Goal: Information Seeking & Learning: Understand process/instructions

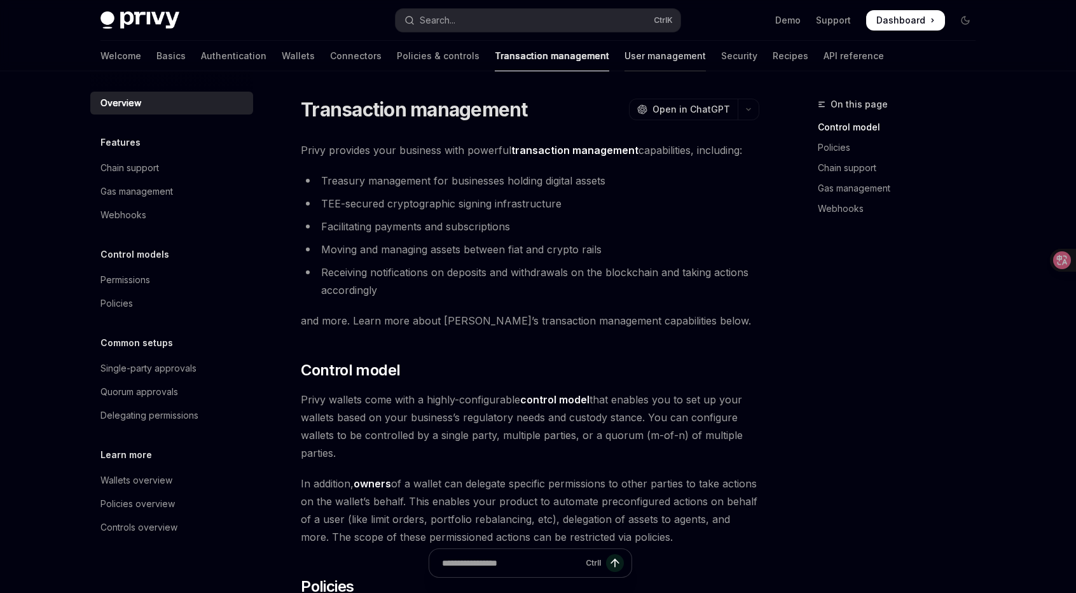
click at [625, 59] on link "User management" at bounding box center [665, 56] width 81 height 31
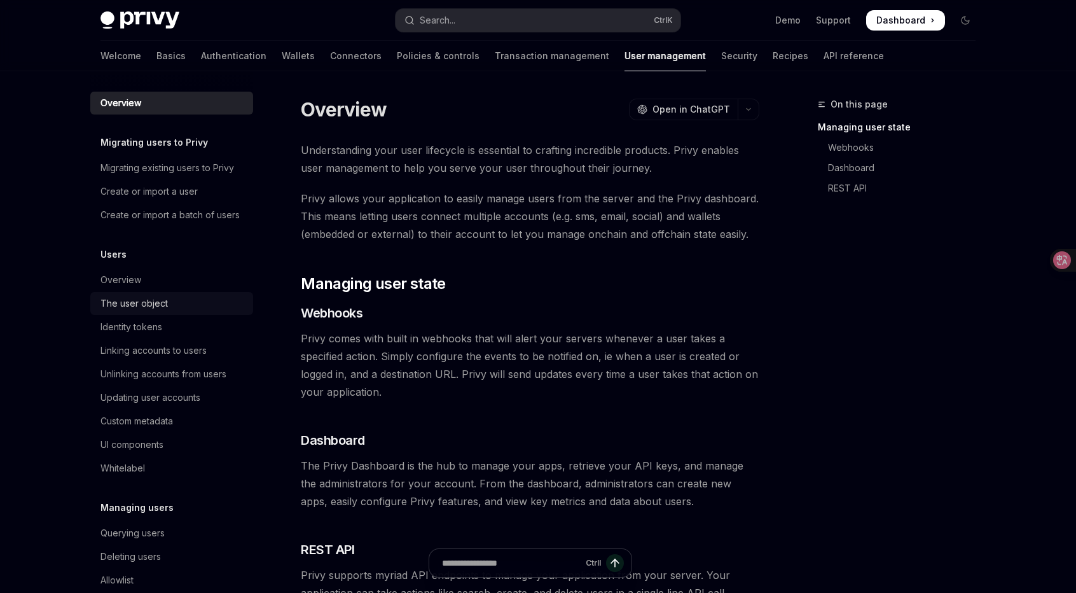
click at [159, 315] on link "The user object" at bounding box center [171, 303] width 163 height 23
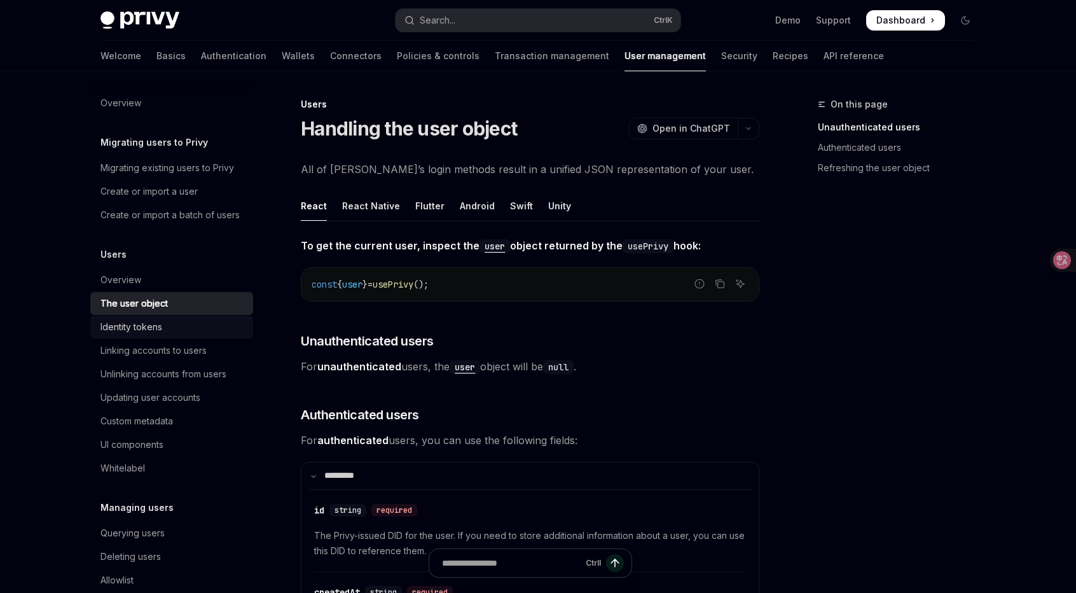
click at [154, 335] on div "Identity tokens" at bounding box center [132, 326] width 62 height 15
type textarea "*"
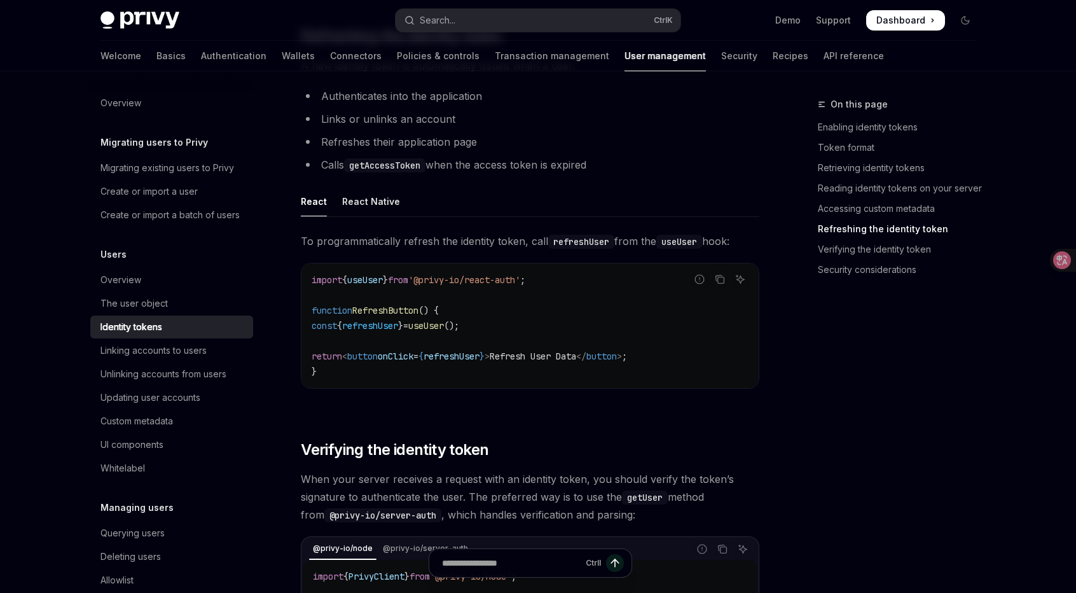
scroll to position [3054, 0]
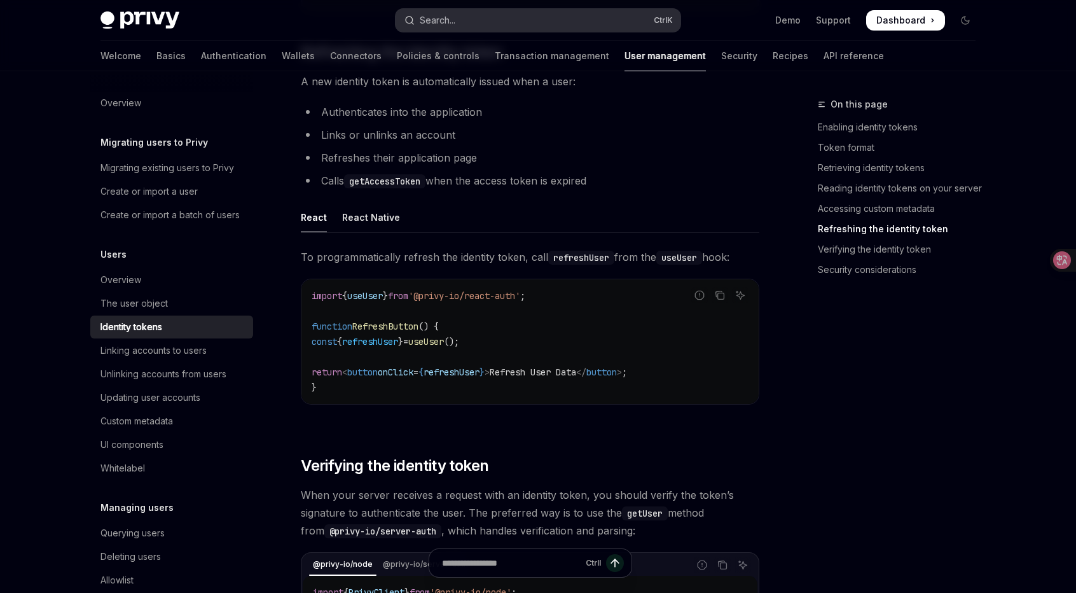
click at [455, 26] on div "Search..." at bounding box center [438, 20] width 36 height 15
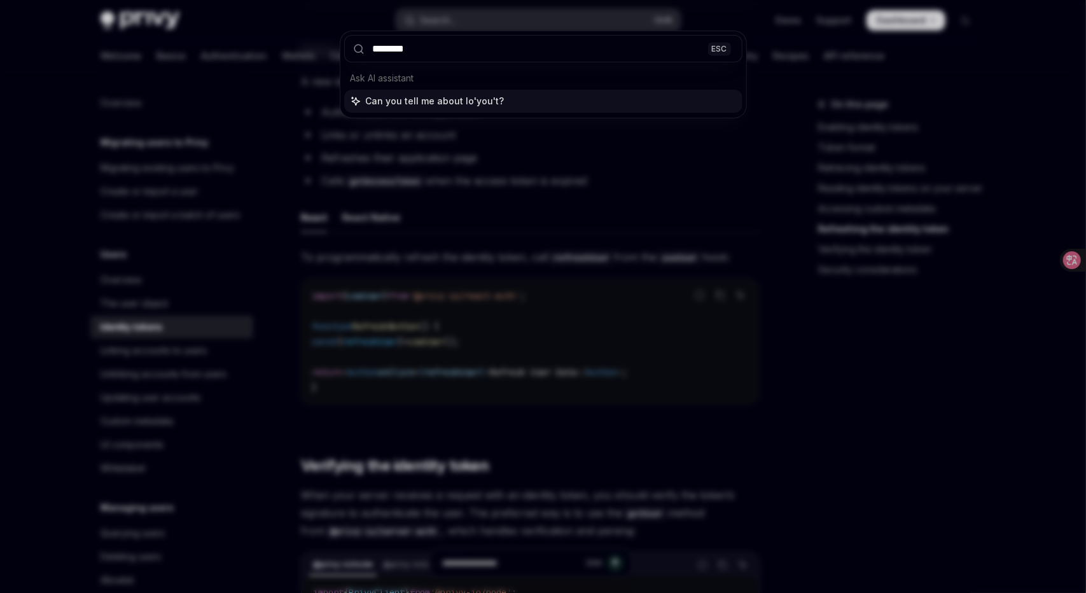
type input "******"
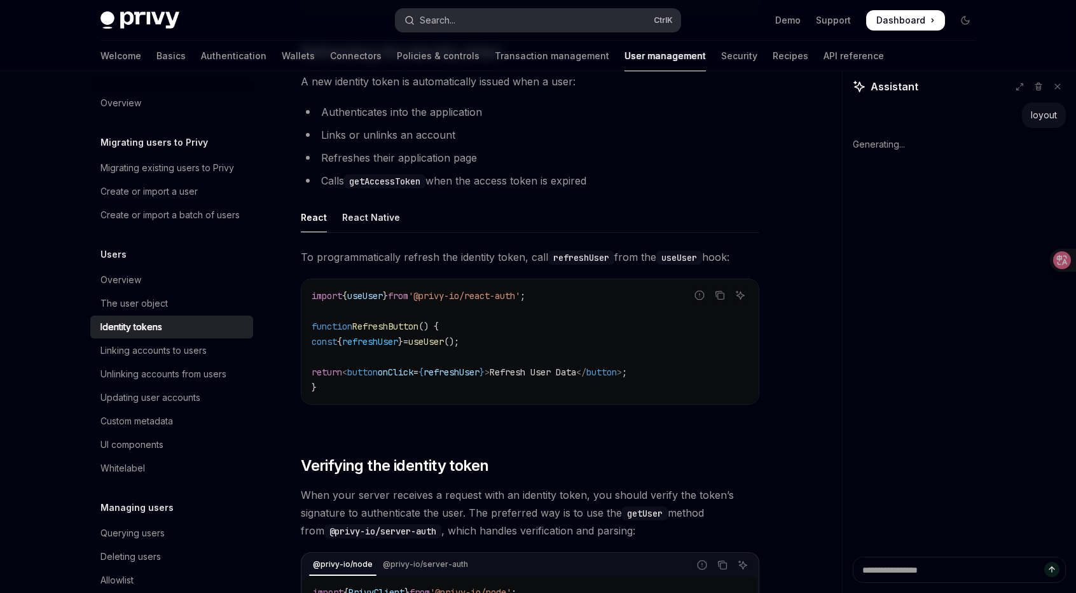
click at [471, 23] on button "Search... Ctrl K" at bounding box center [538, 20] width 285 height 23
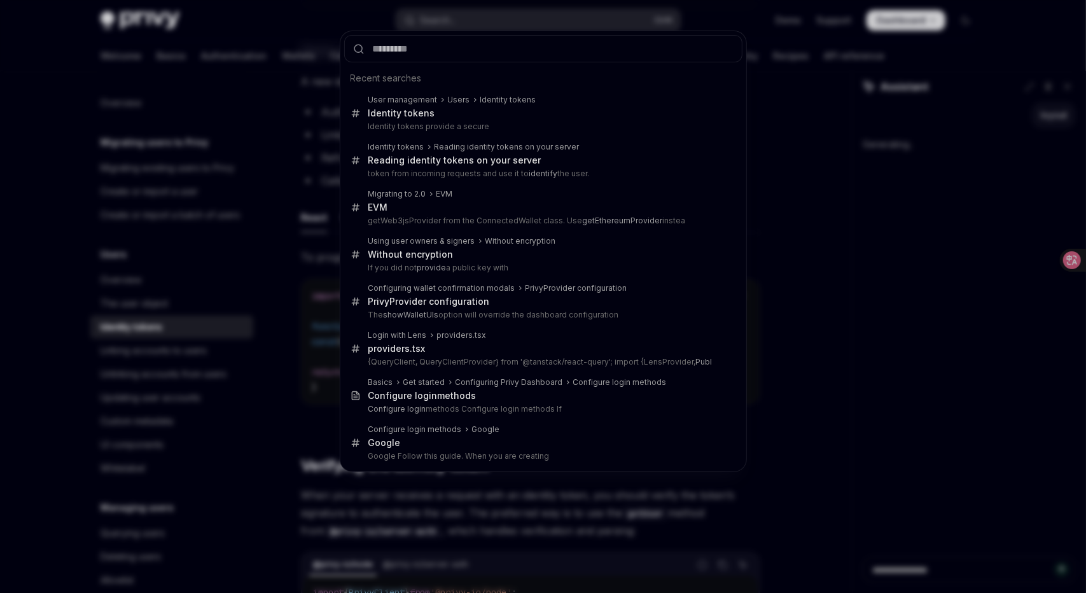
type textarea "*"
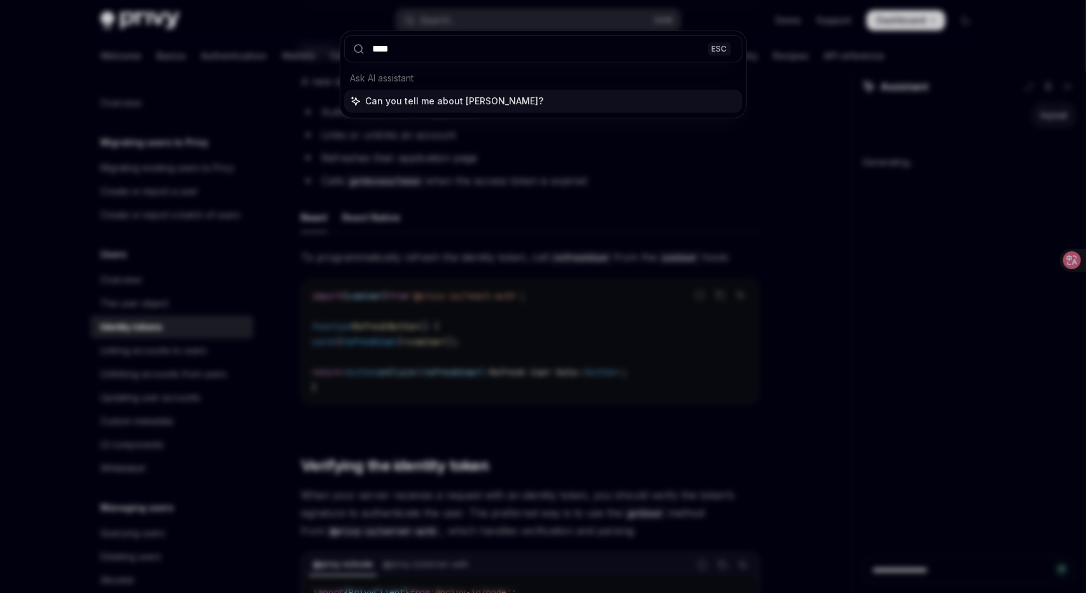
type input "*****"
type textarea "*"
type input "****"
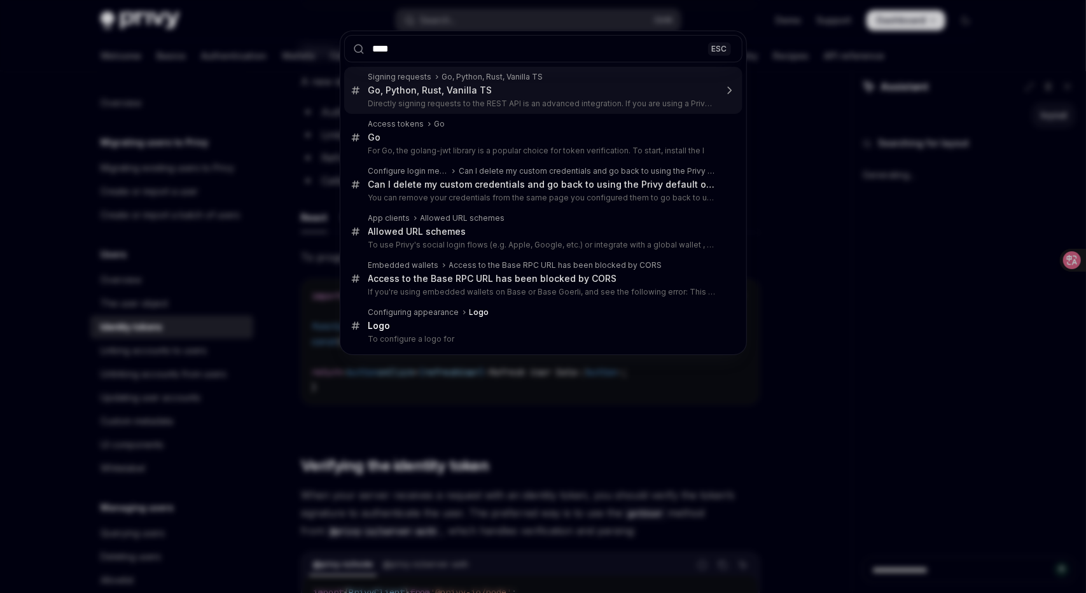
type textarea "*"
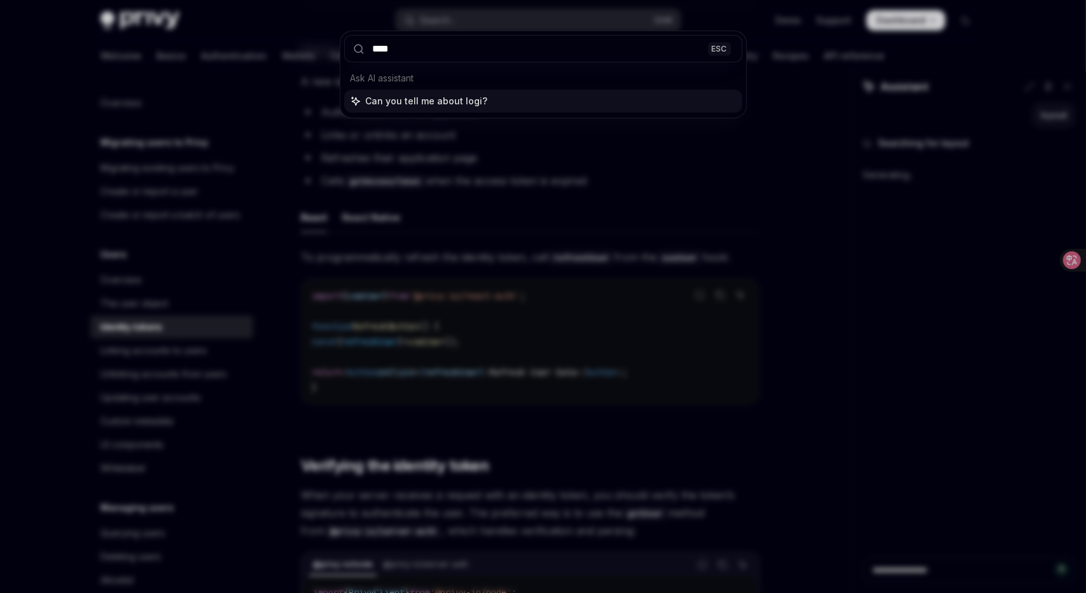
type input "*****"
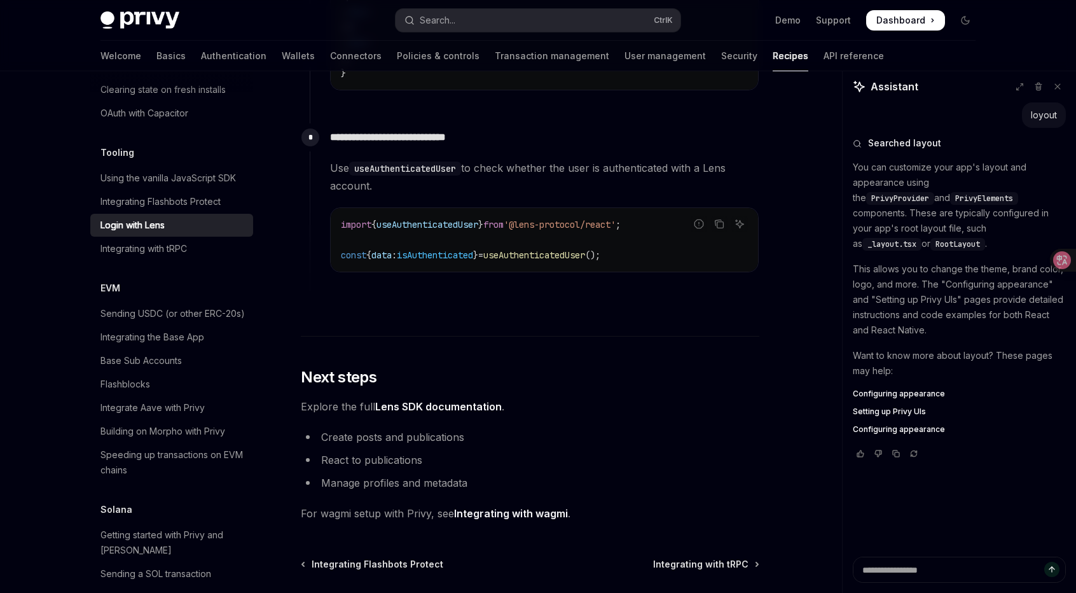
scroll to position [2998, 0]
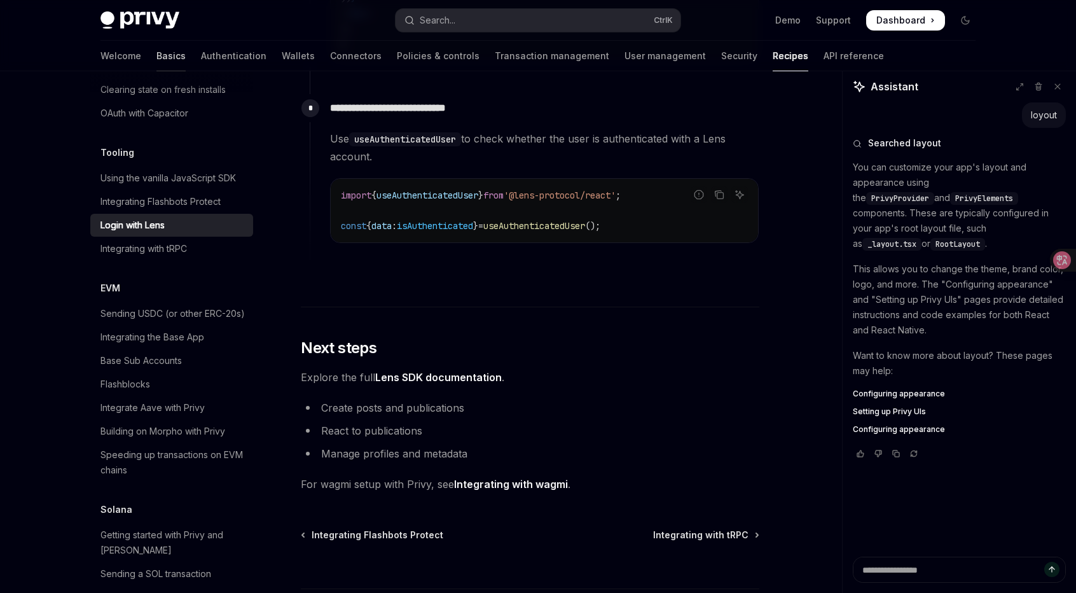
click at [157, 51] on link "Basics" at bounding box center [171, 56] width 29 height 31
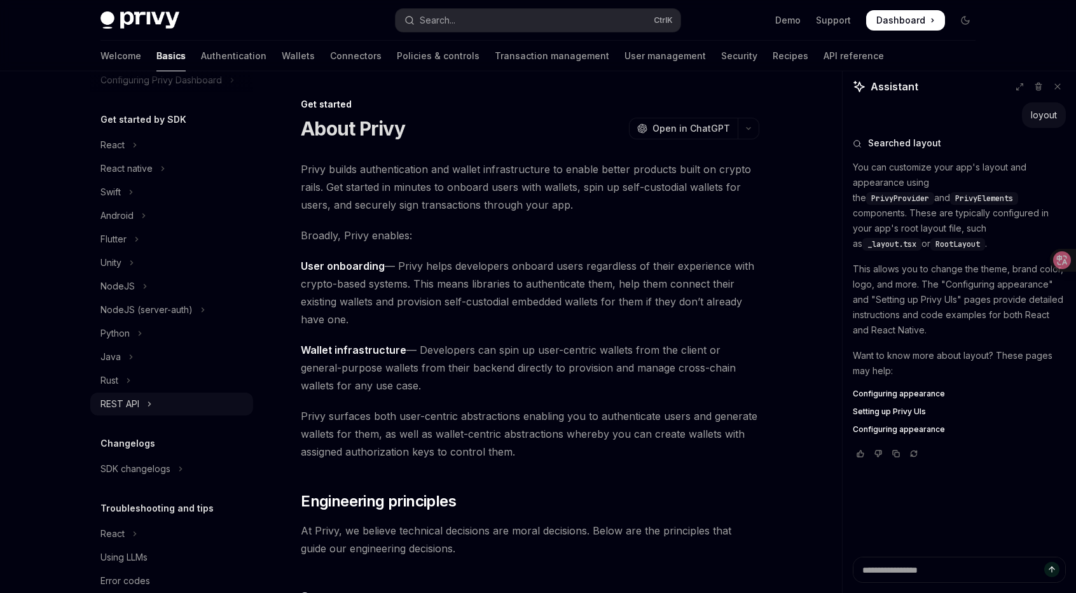
scroll to position [13, 0]
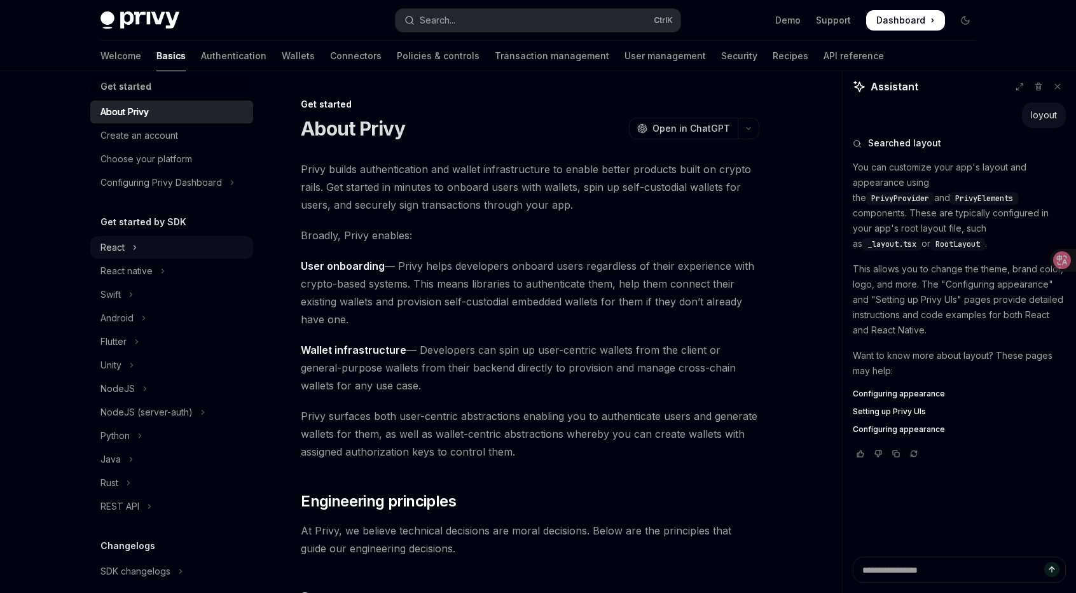
click at [145, 250] on button "React" at bounding box center [171, 247] width 163 height 23
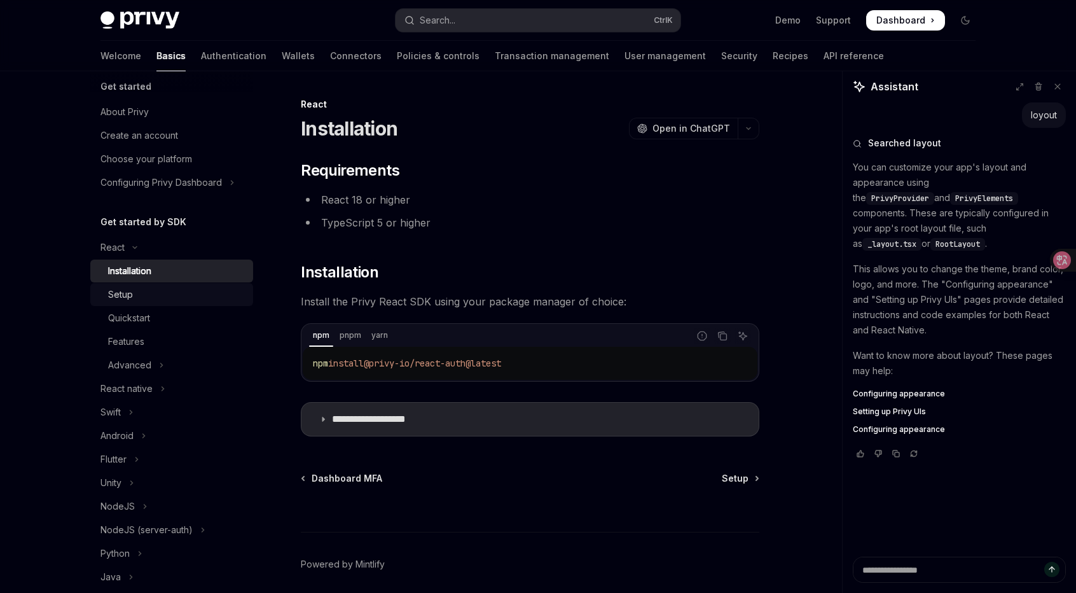
click at [136, 303] on link "Setup" at bounding box center [171, 294] width 163 height 23
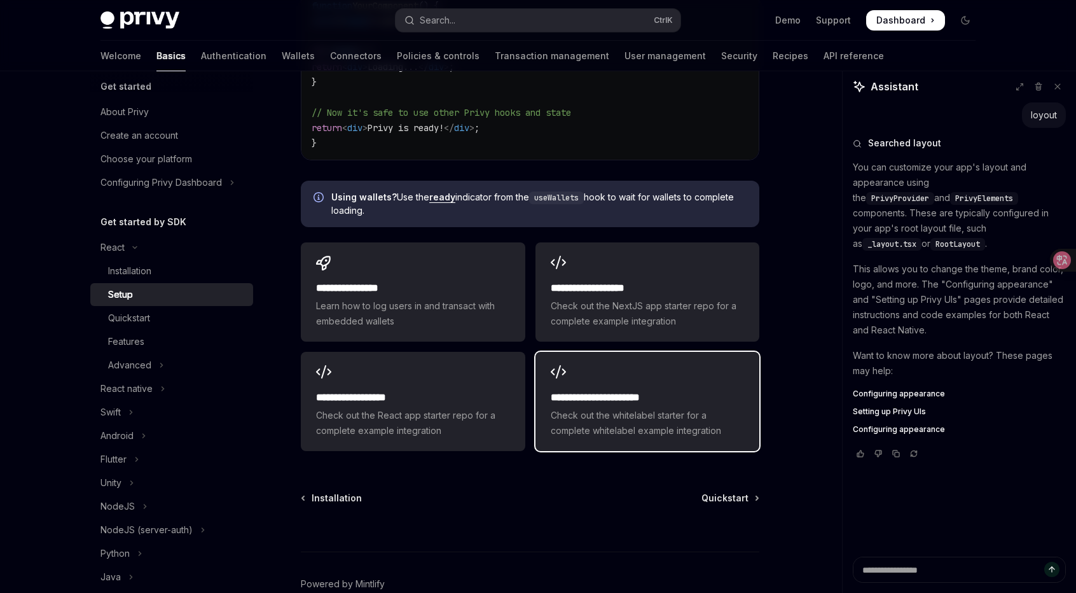
scroll to position [1605, 0]
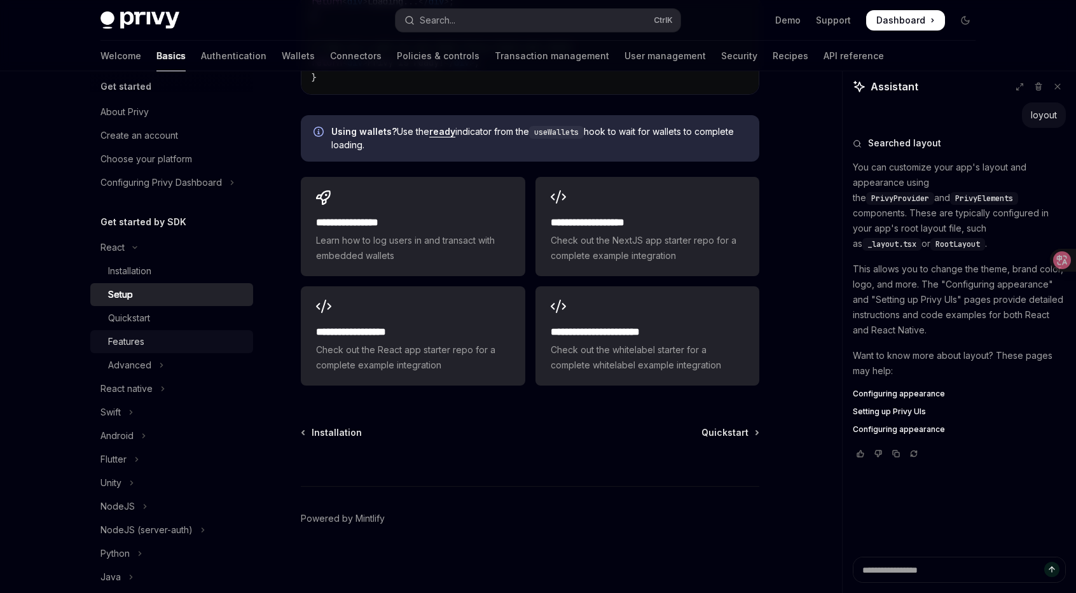
click at [143, 340] on div "Features" at bounding box center [126, 341] width 36 height 15
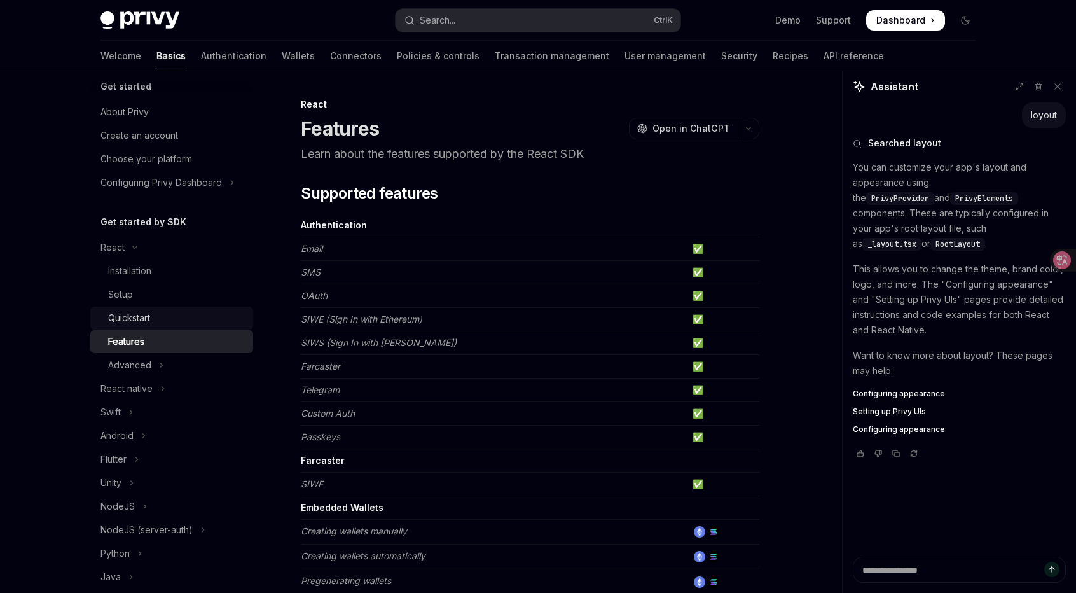
click at [145, 326] on link "Quickstart" at bounding box center [171, 318] width 163 height 23
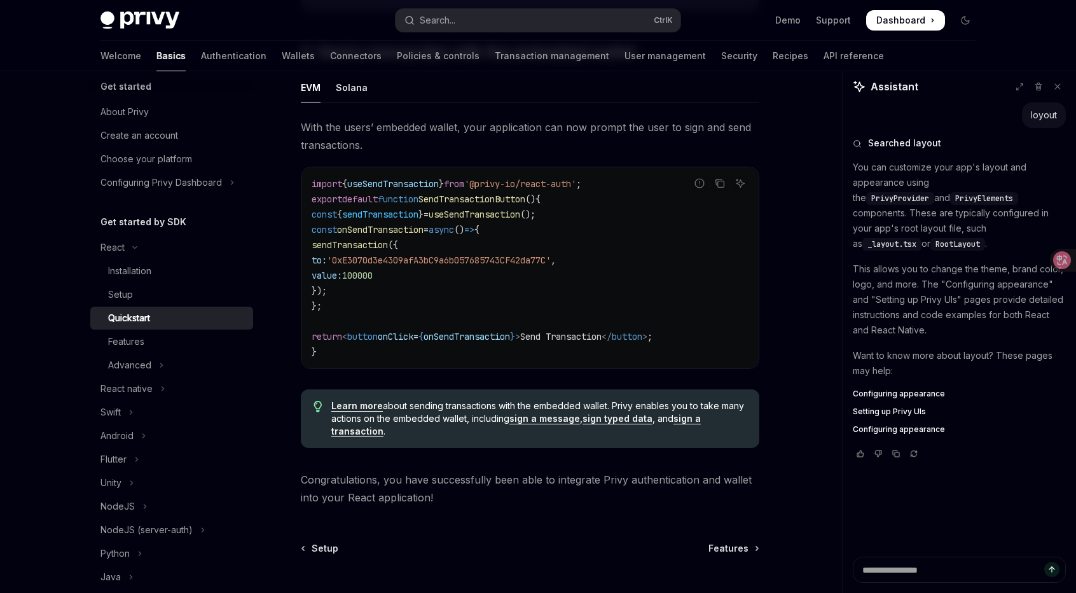
scroll to position [1267, 0]
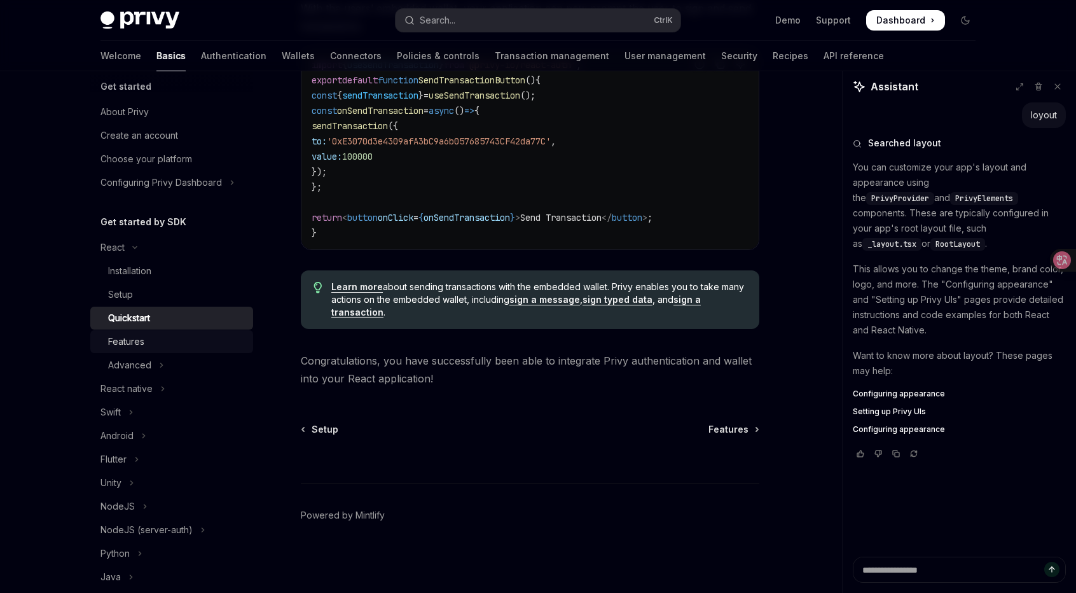
click at [140, 345] on div "Features" at bounding box center [126, 341] width 36 height 15
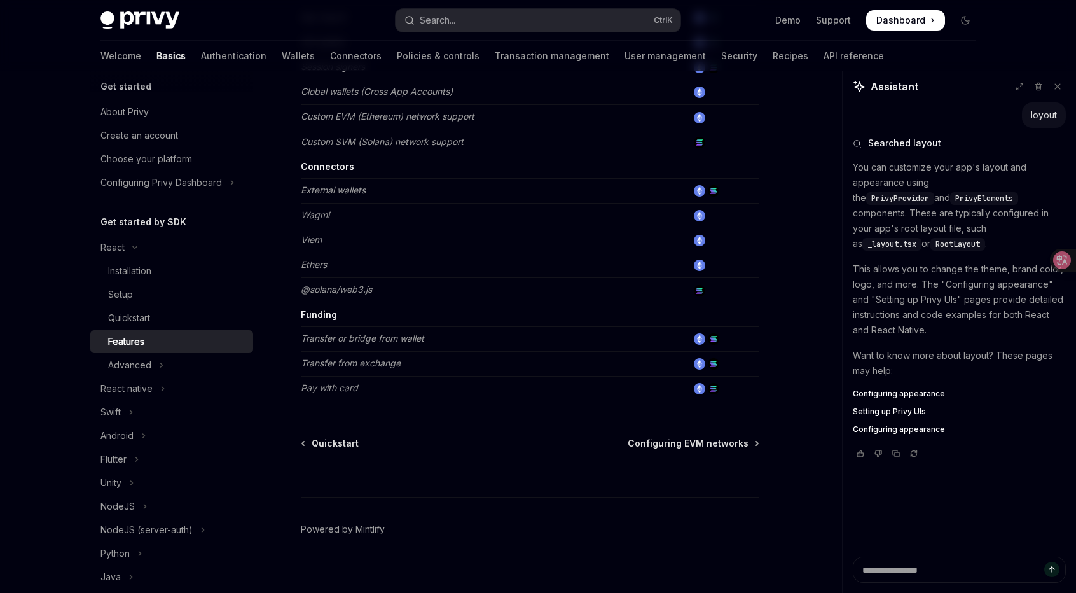
scroll to position [766, 0]
click at [141, 364] on div "Advanced" at bounding box center [129, 365] width 43 height 15
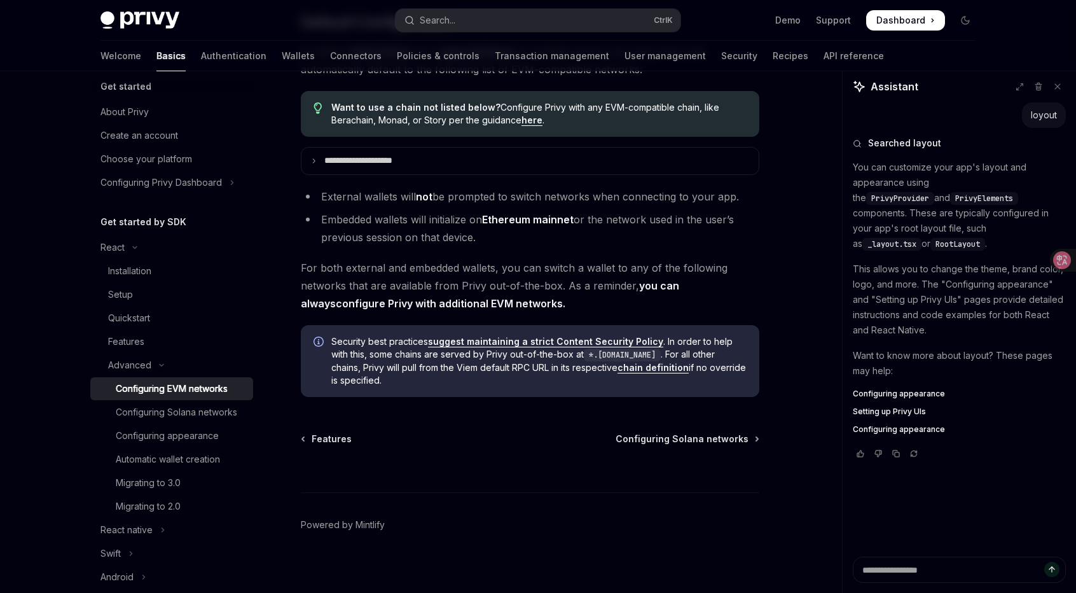
scroll to position [3252, 0]
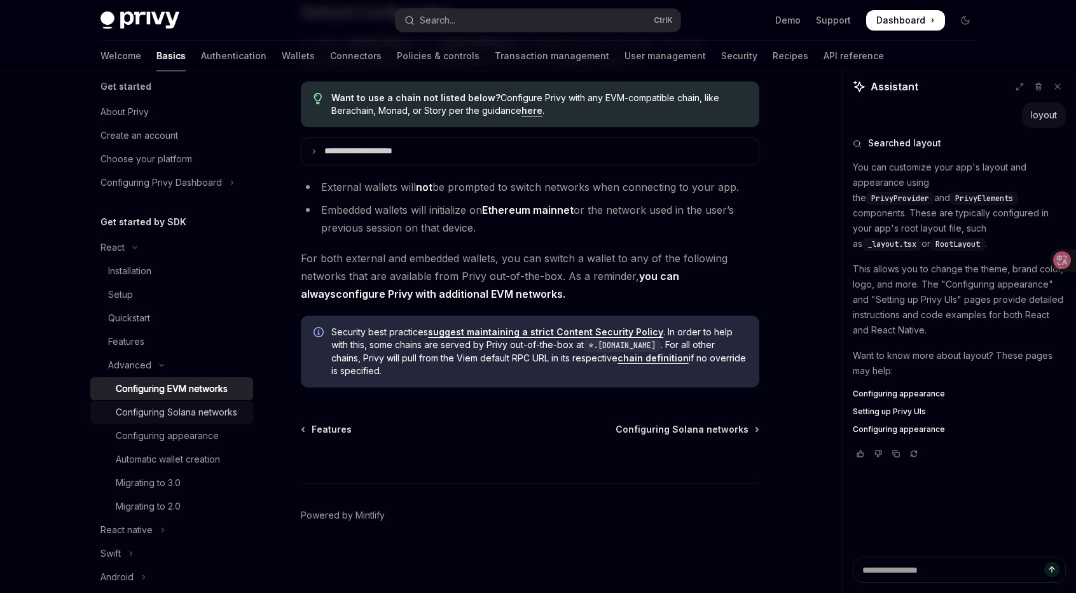
click at [119, 413] on div "Configuring Solana networks" at bounding box center [177, 412] width 122 height 15
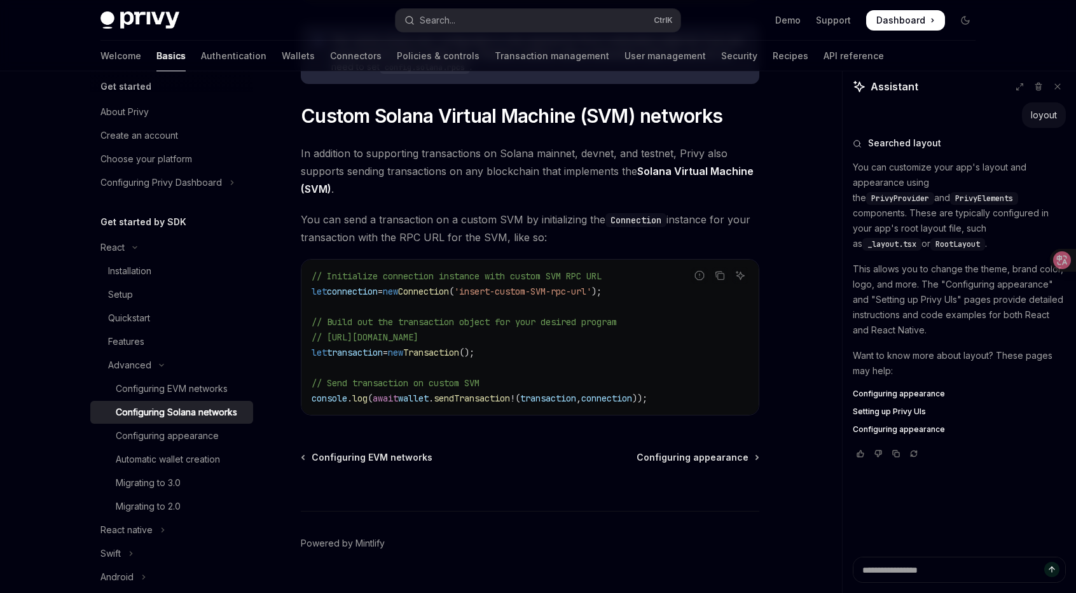
scroll to position [608, 0]
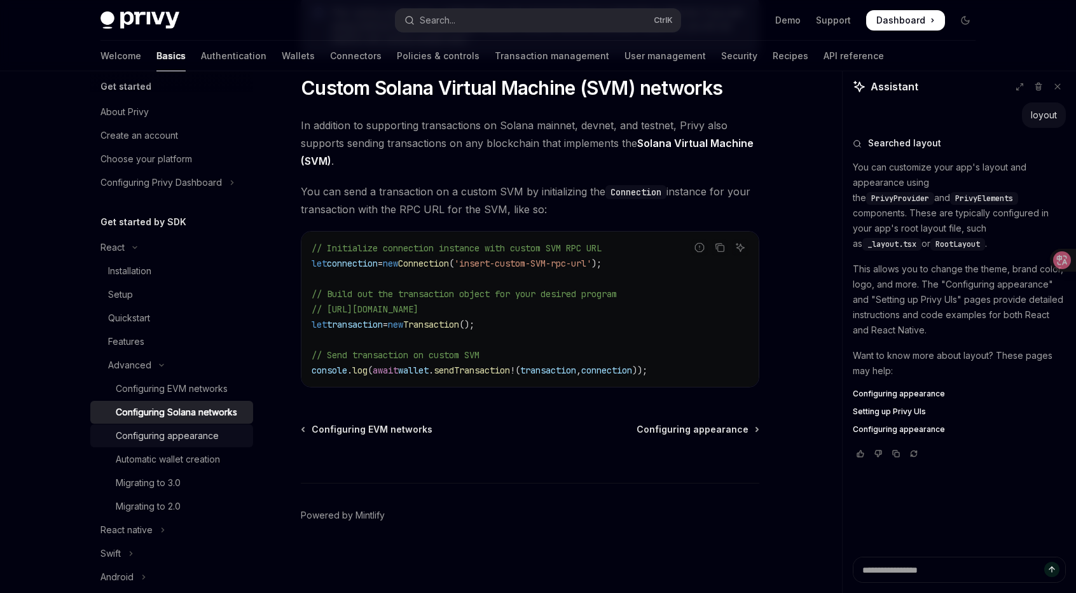
click at [155, 443] on div "Configuring appearance" at bounding box center [167, 435] width 103 height 15
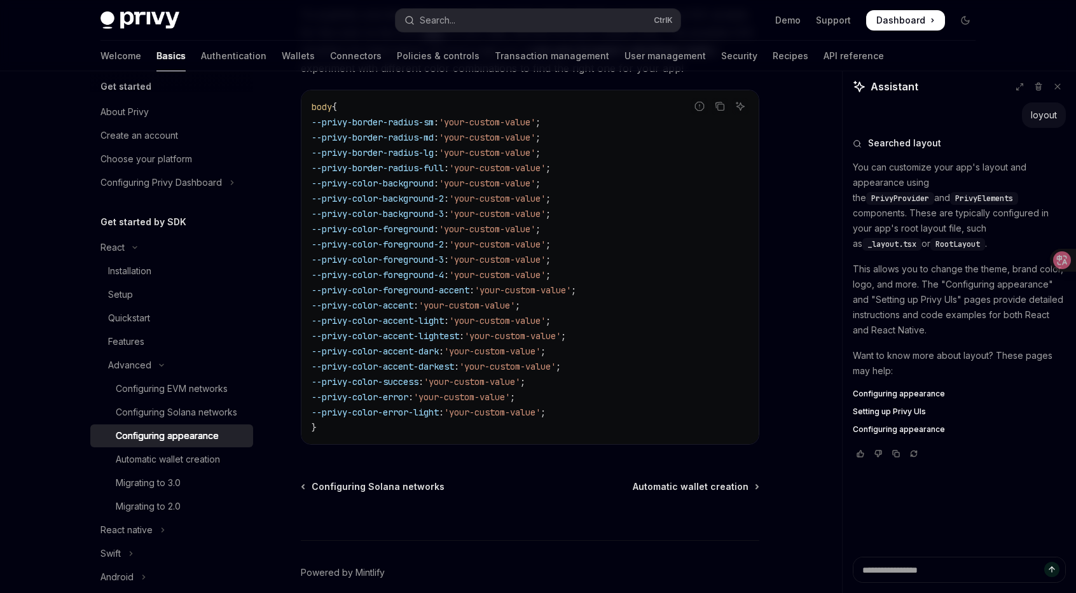
scroll to position [3214, 0]
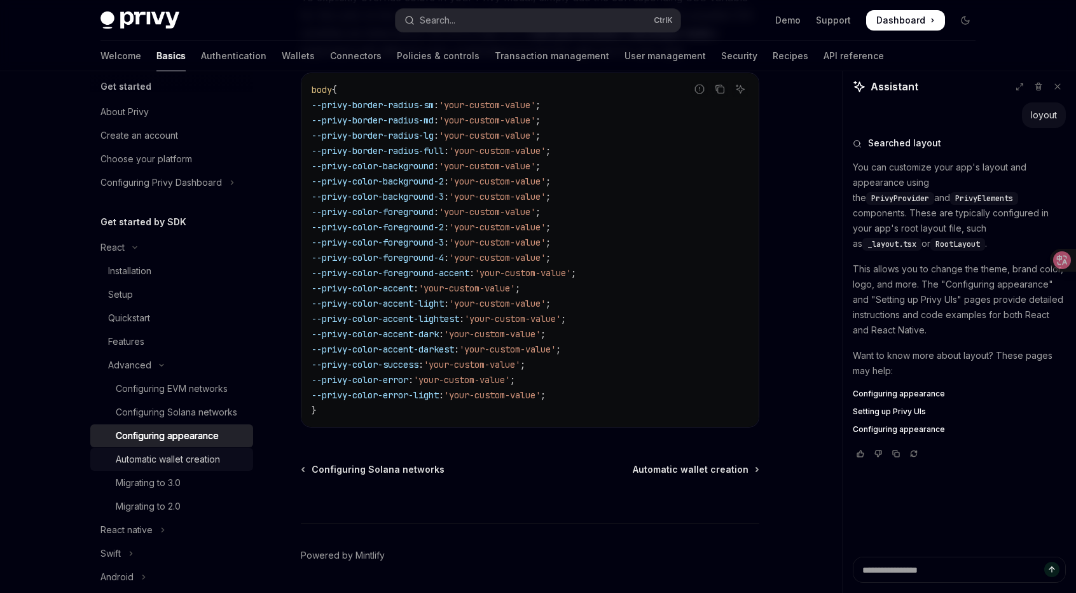
click at [172, 467] on div "Automatic wallet creation" at bounding box center [168, 459] width 104 height 15
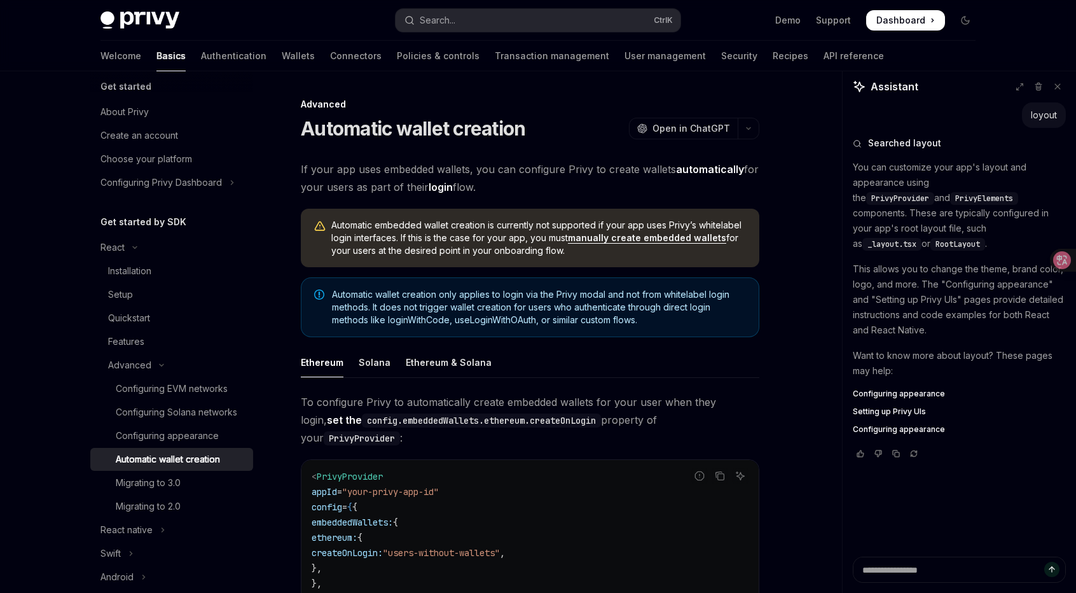
scroll to position [318, 0]
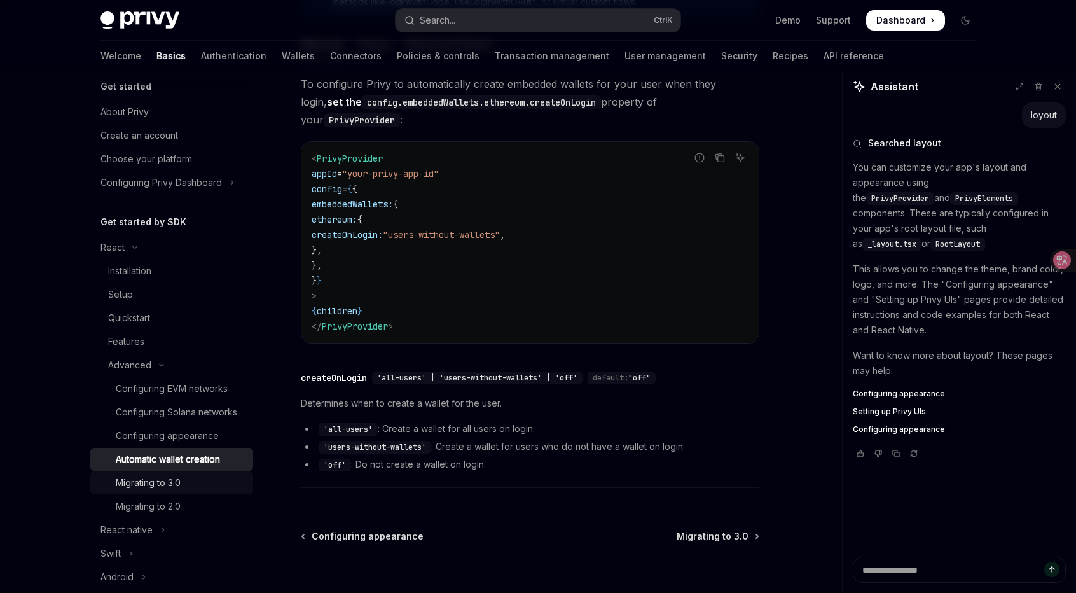
click at [168, 491] on div "Migrating to 3.0" at bounding box center [148, 482] width 65 height 15
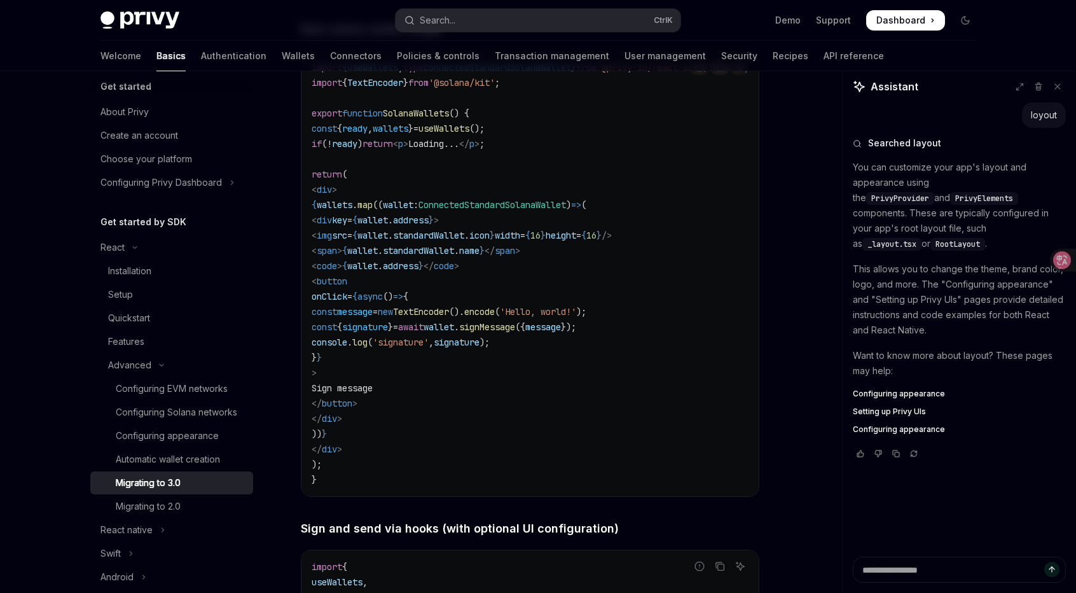
scroll to position [2290, 0]
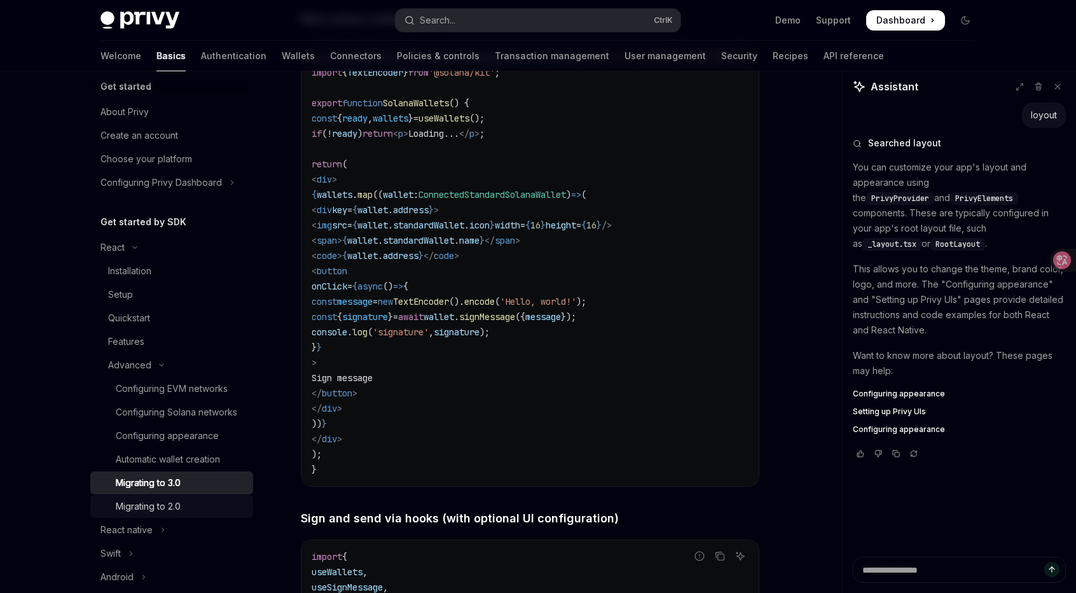
click at [151, 514] on div "Migrating to 2.0" at bounding box center [148, 506] width 65 height 15
type textarea "*"
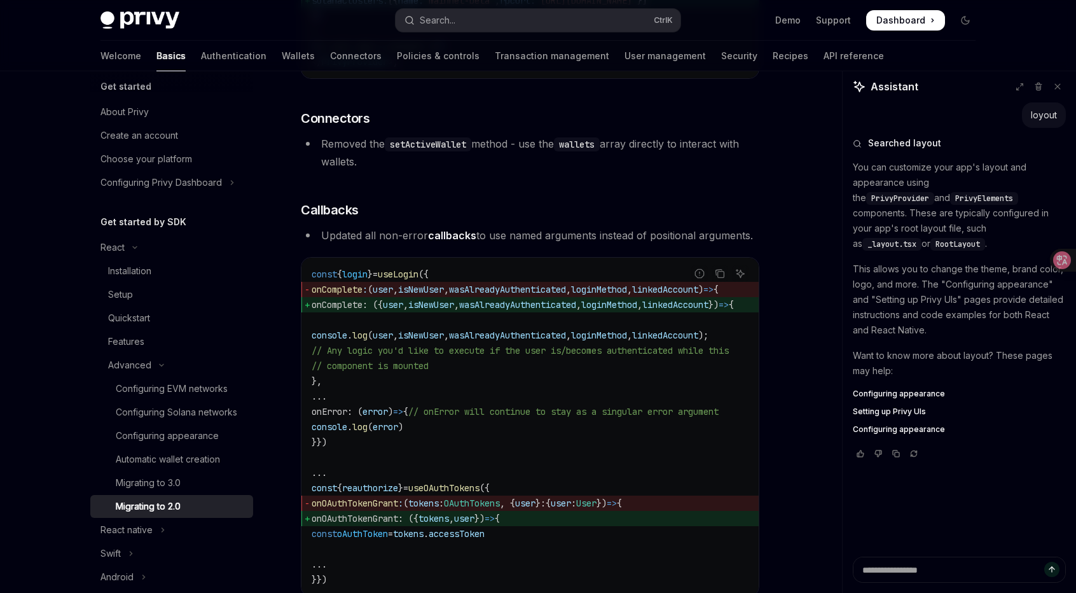
scroll to position [3516, 0]
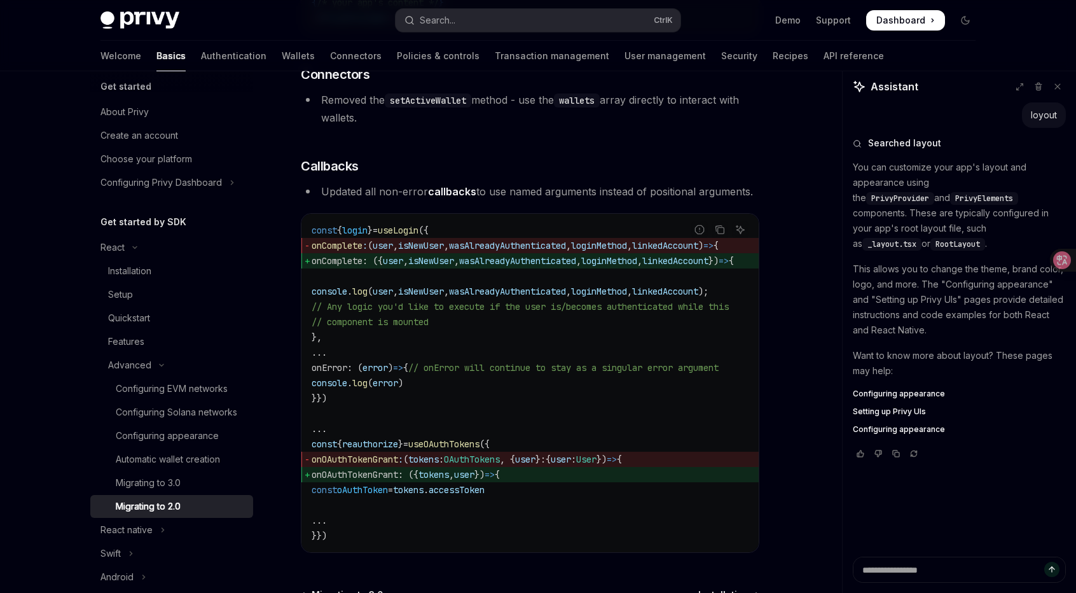
drag, startPoint x: 368, startPoint y: 421, endPoint x: 307, endPoint y: 256, distance: 175.1
click at [307, 256] on div "const { login } = useLogin ({ onComplete : ( user , isNewUser , wasAlreadyAuthe…" at bounding box center [530, 383] width 457 height 338
copy code "const { login } = useLogin ({ onComplete : ( user , isNewUser , wasAlreadyAuthe…"
click at [524, 16] on button "Search... Ctrl K" at bounding box center [538, 20] width 285 height 23
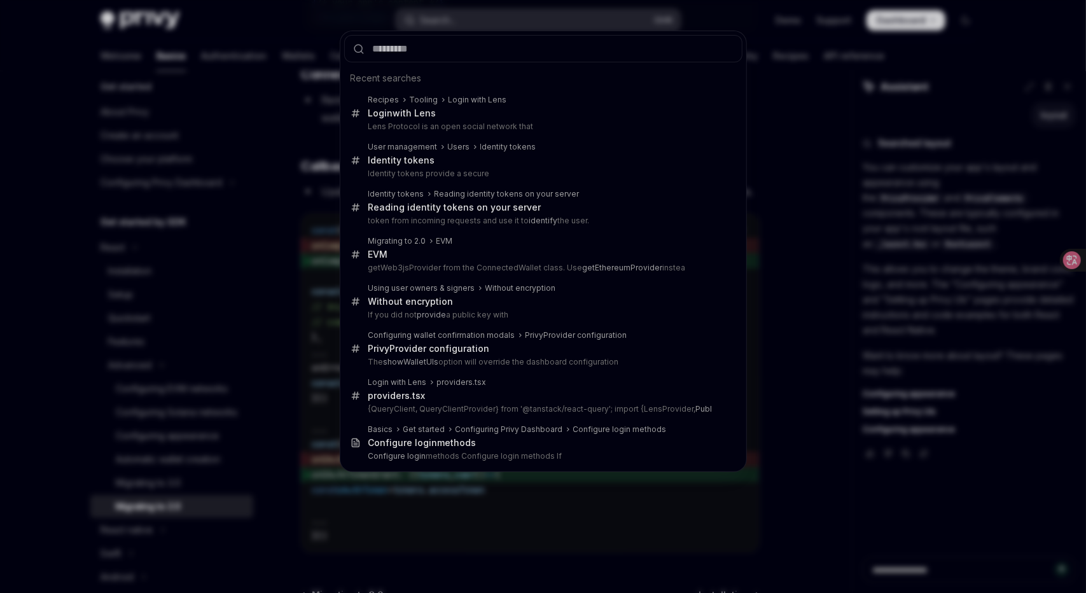
type input "*********"
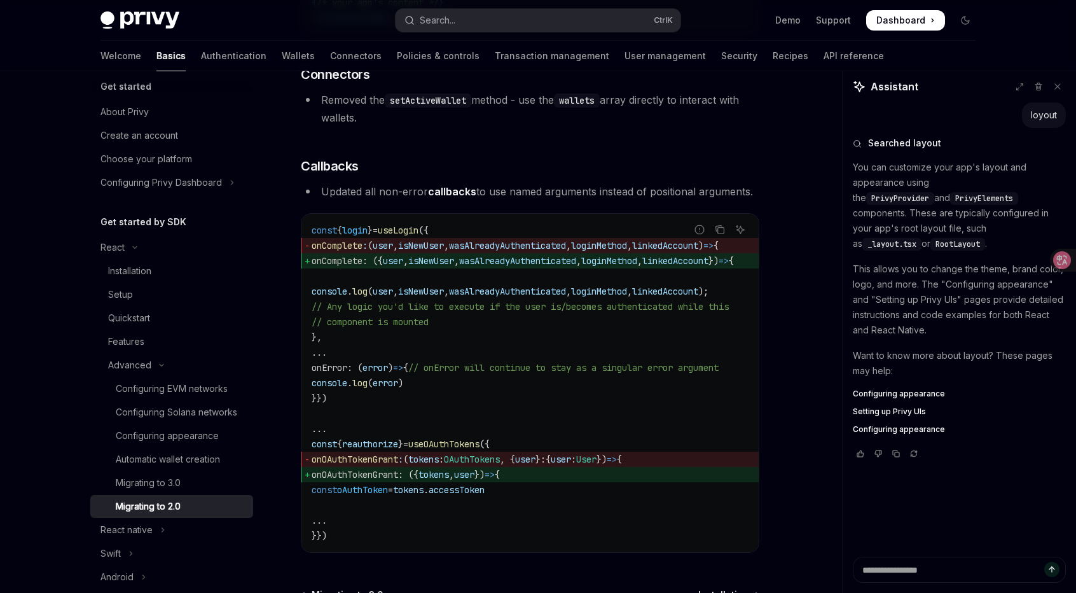
type textarea "*"
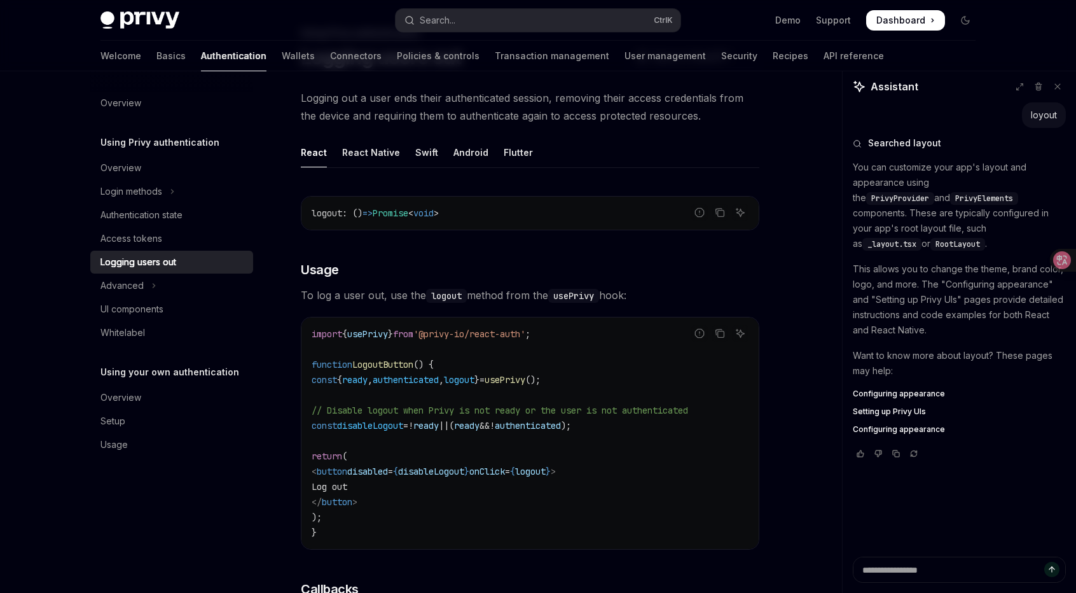
click at [561, 421] on span "authenticated" at bounding box center [528, 425] width 66 height 11
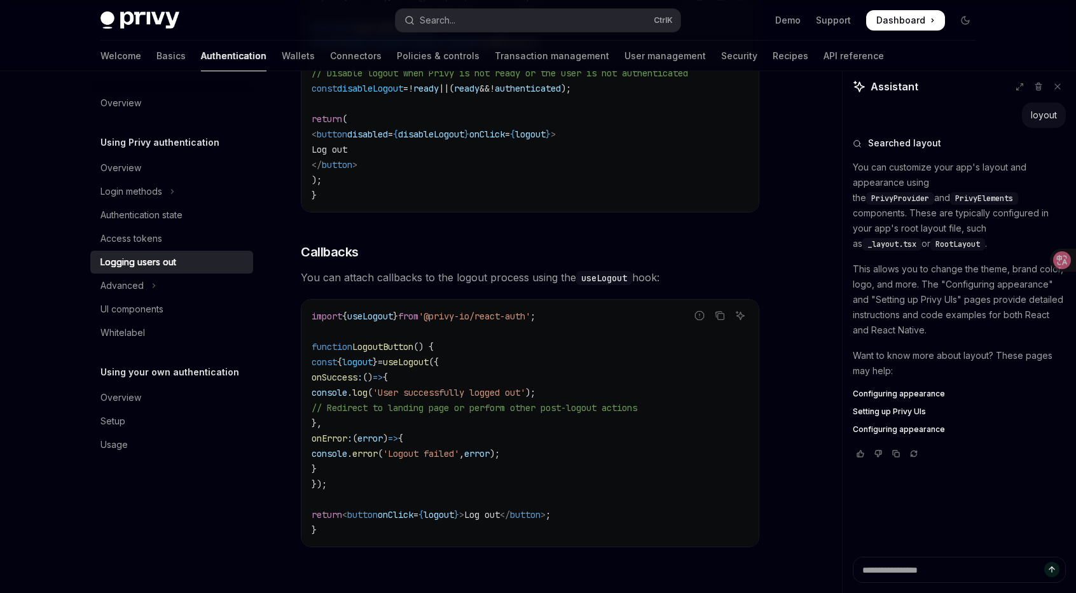
scroll to position [453, 0]
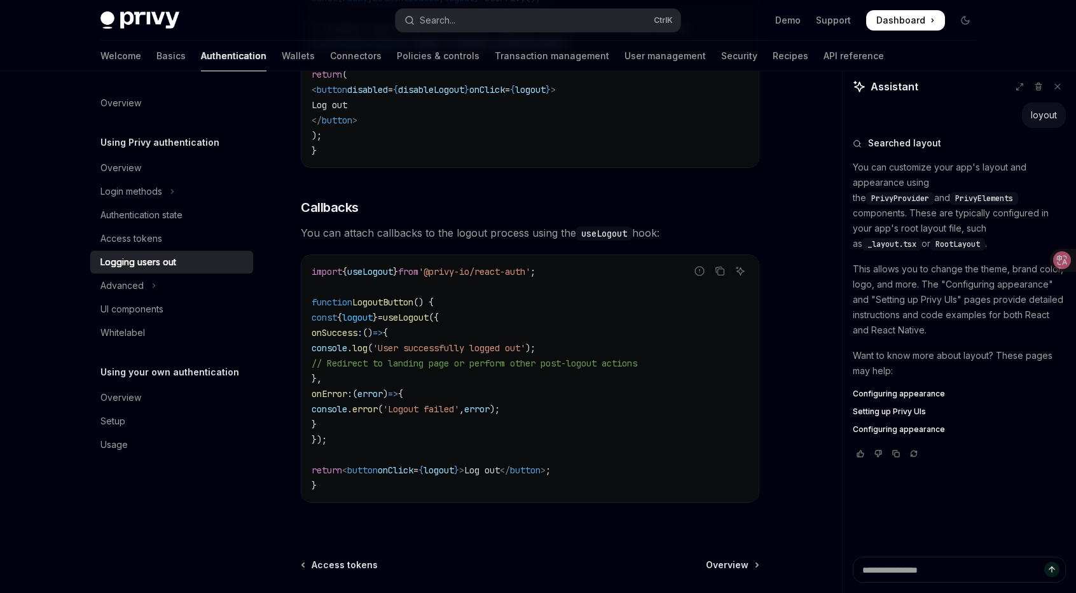
drag, startPoint x: 344, startPoint y: 438, endPoint x: 311, endPoint y: 317, distance: 124.5
click at [312, 317] on code "import { useLogout } from '@privy-io/react-auth' ; function LogoutButton () { c…" at bounding box center [530, 378] width 437 height 229
copy code "const { logout } = useLogout ({ onSuccess : () => { console . log ( 'User succe…"
